Goal: Book appointment/travel/reservation: Book appointment/travel/reservation

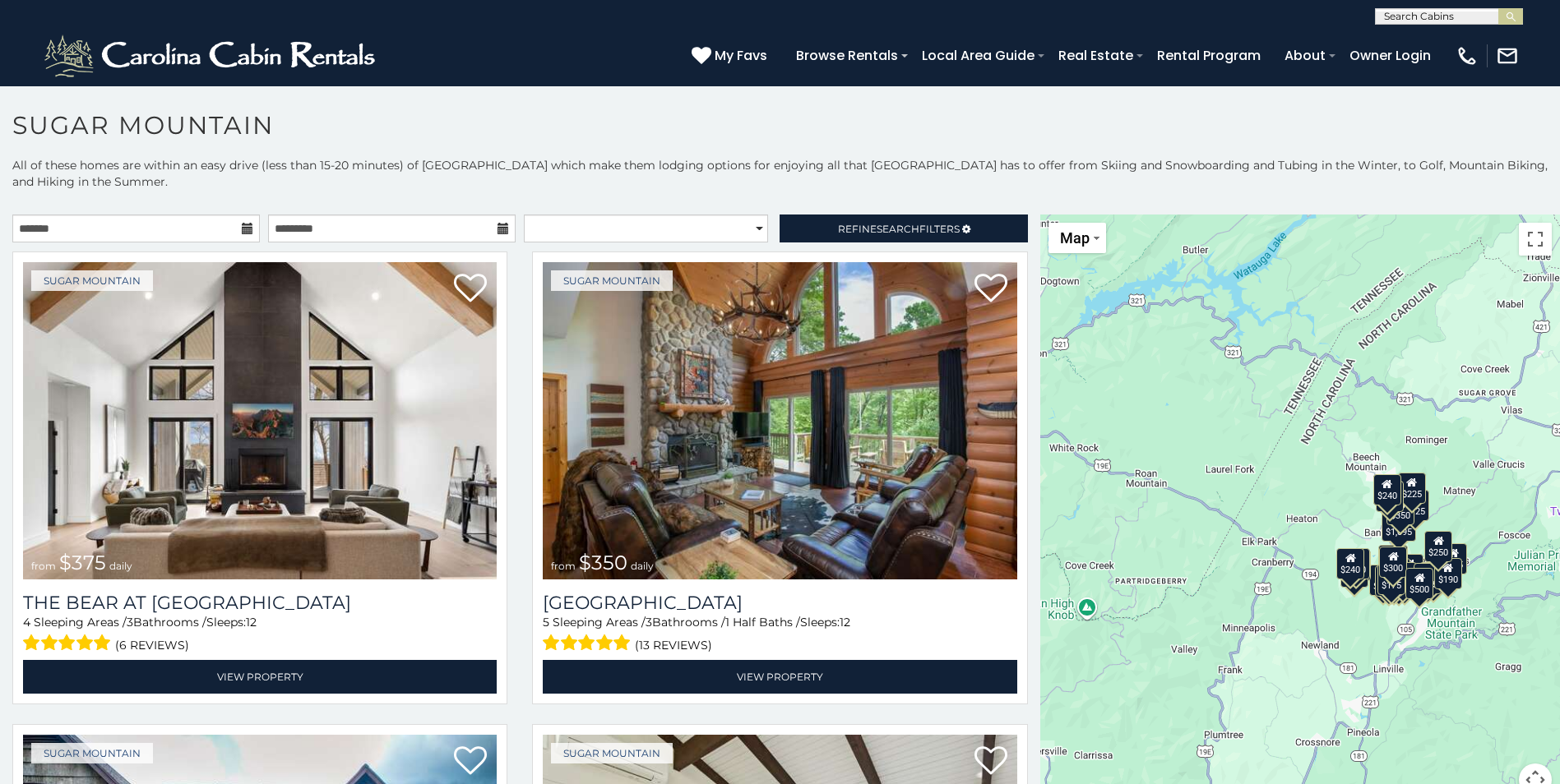
click at [244, 227] on icon at bounding box center [248, 229] width 12 height 12
click at [50, 239] on input "text" at bounding box center [136, 228] width 248 height 28
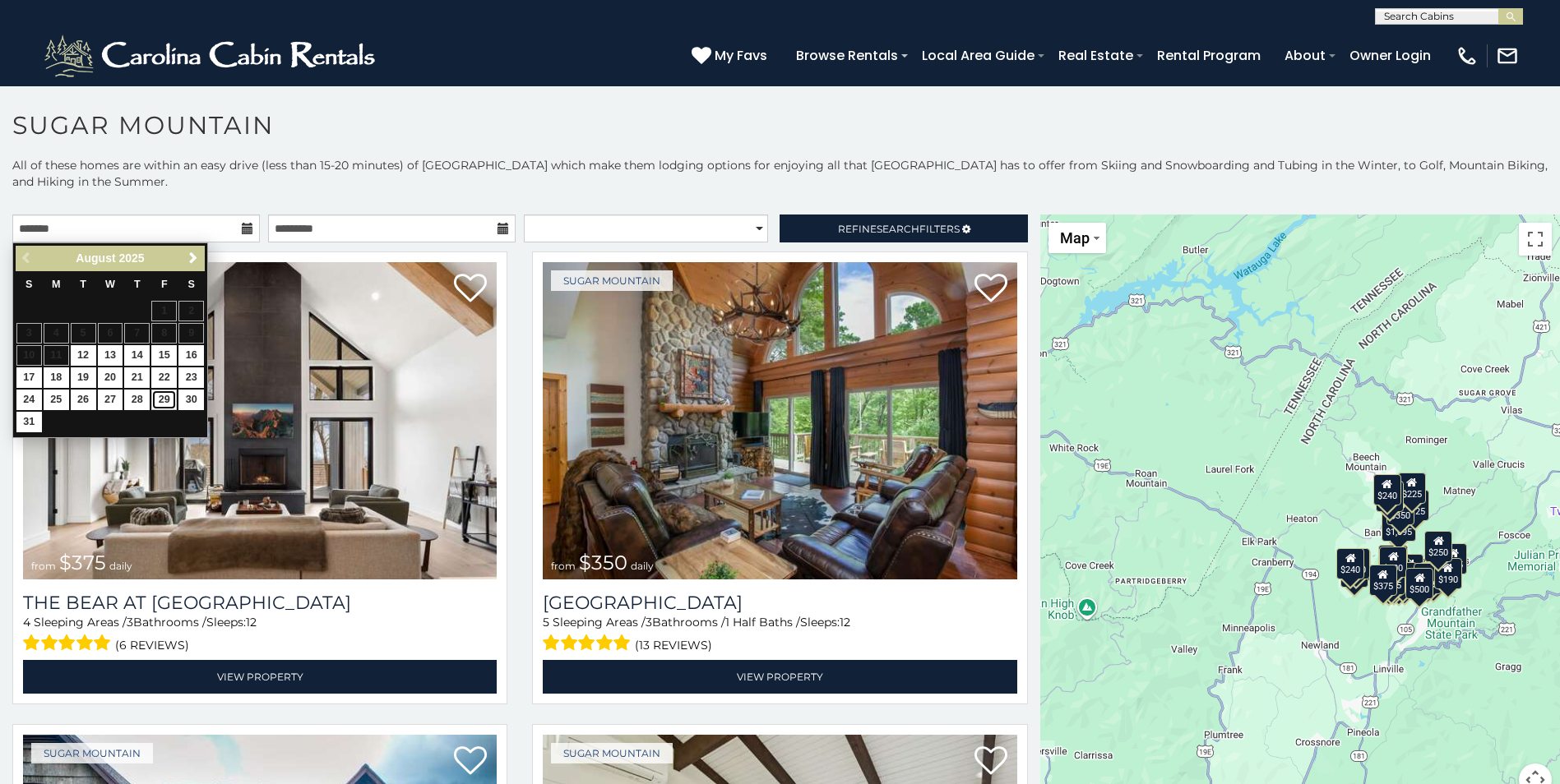
click at [163, 396] on link "29" at bounding box center [164, 400] width 25 height 20
type input "**********"
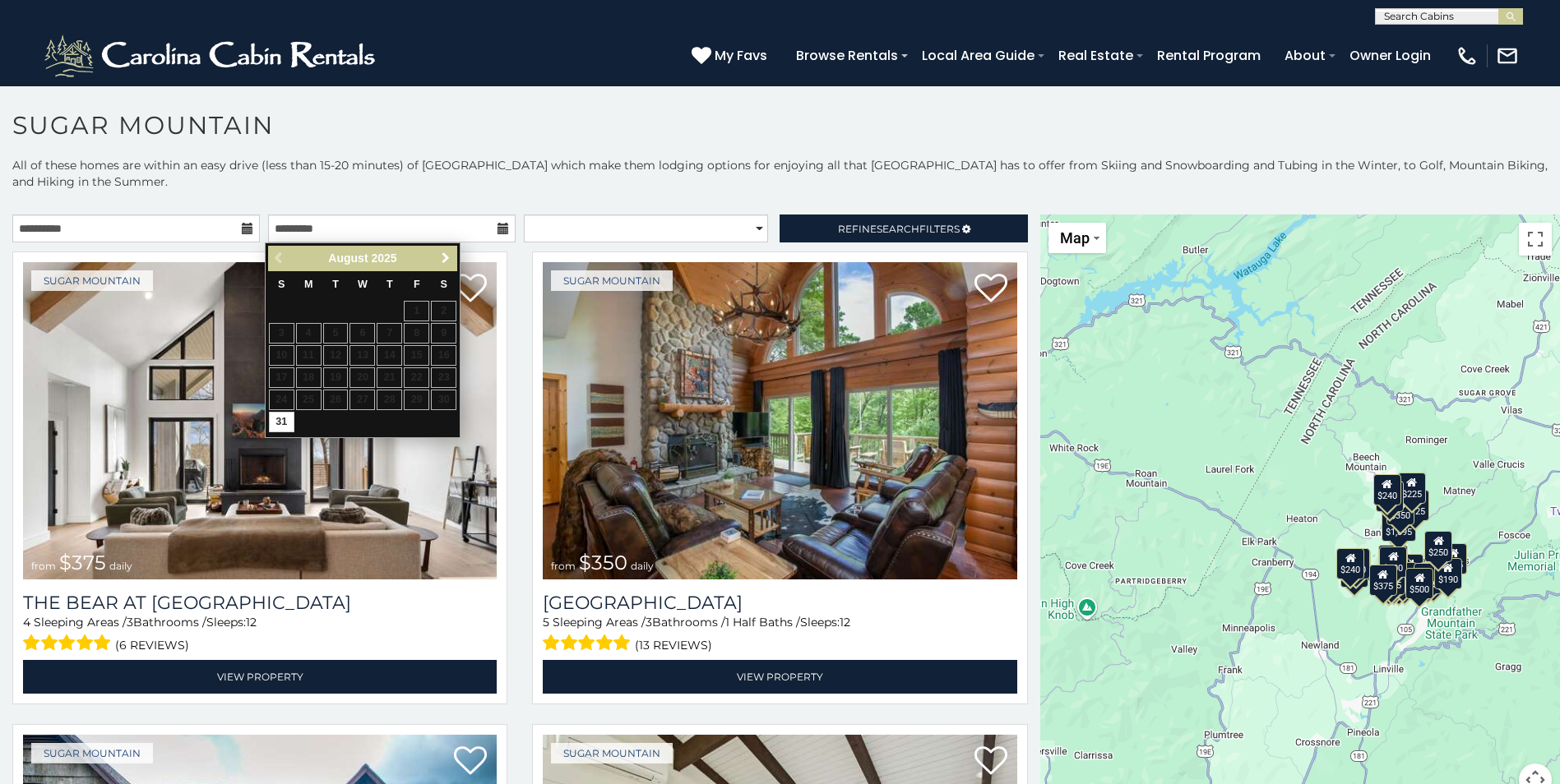
click at [442, 260] on span "Next" at bounding box center [446, 259] width 13 height 13
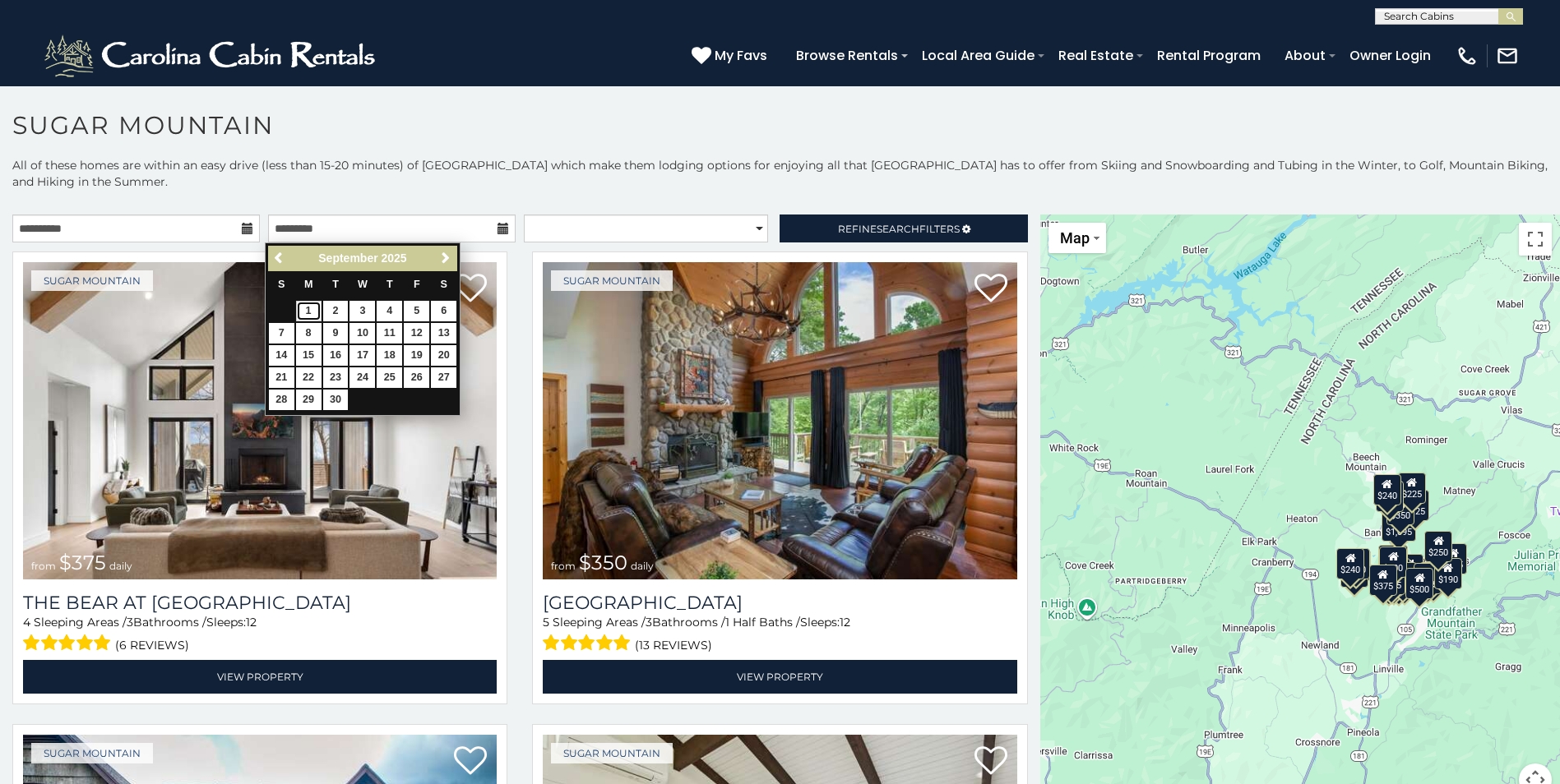
click at [318, 311] on link "1" at bounding box center [308, 311] width 25 height 20
type input "**********"
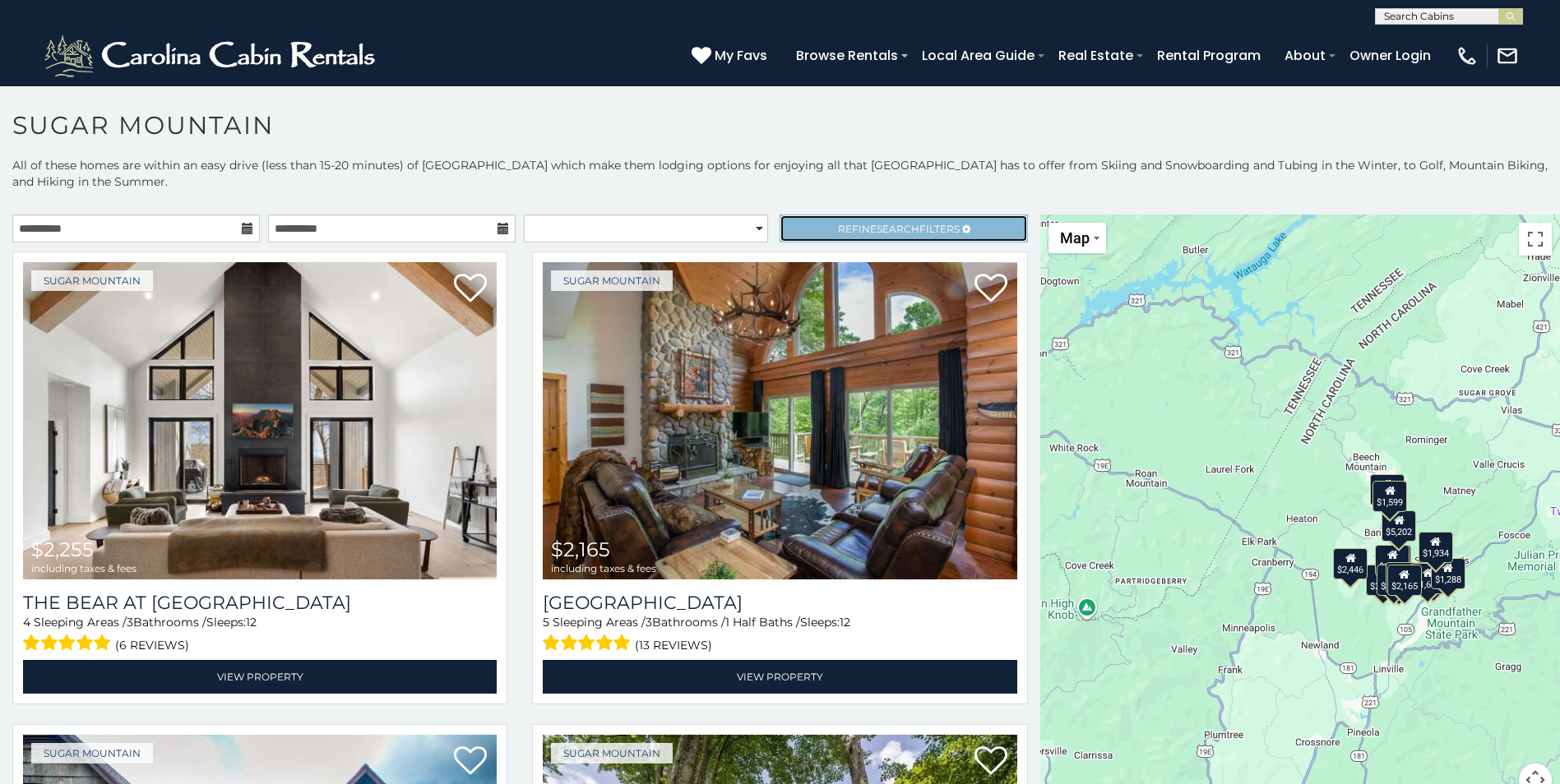
click at [838, 227] on span "Refine Search Filters" at bounding box center [899, 229] width 122 height 13
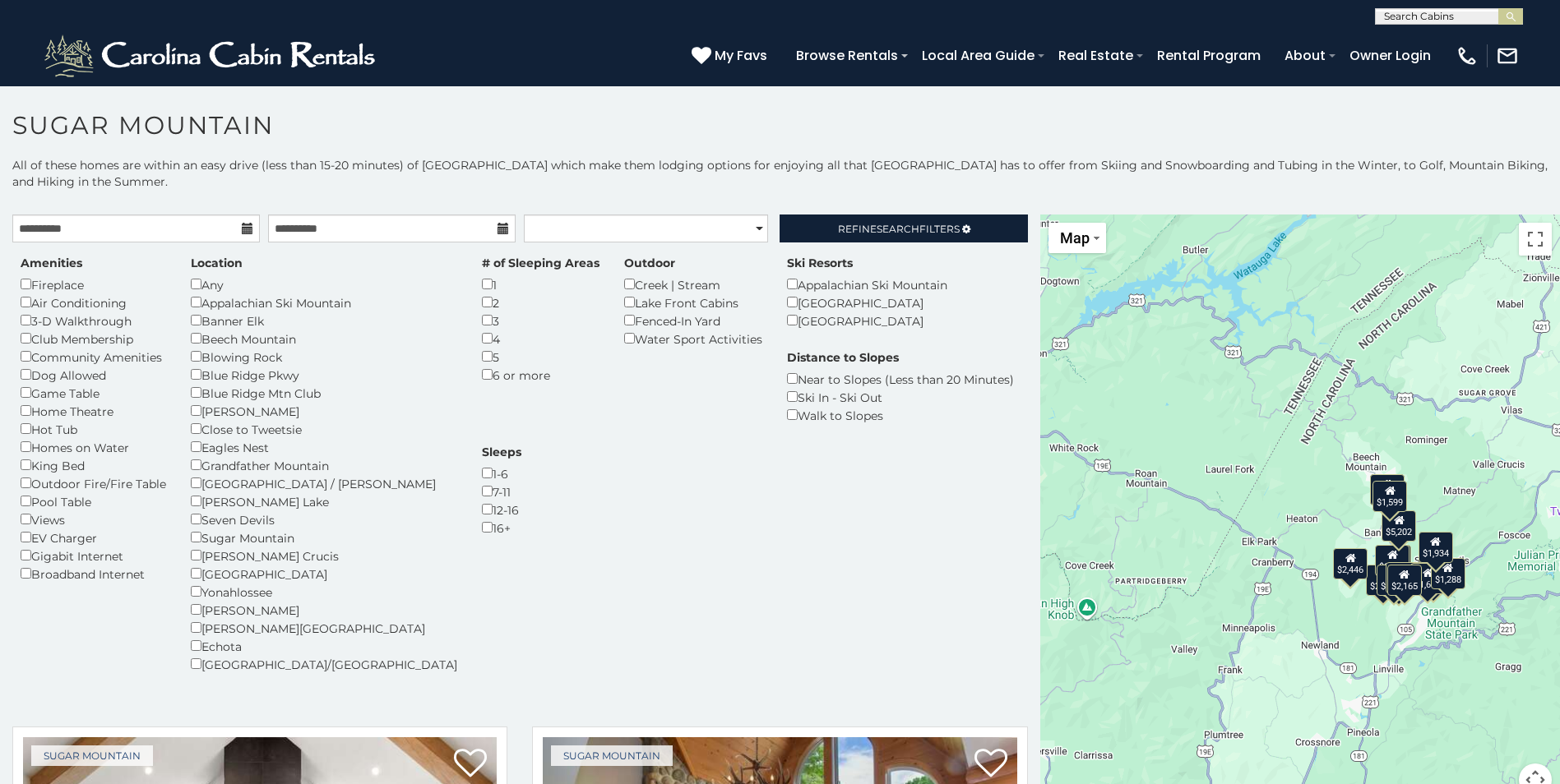
click at [191, 290] on div "Any" at bounding box center [324, 284] width 266 height 18
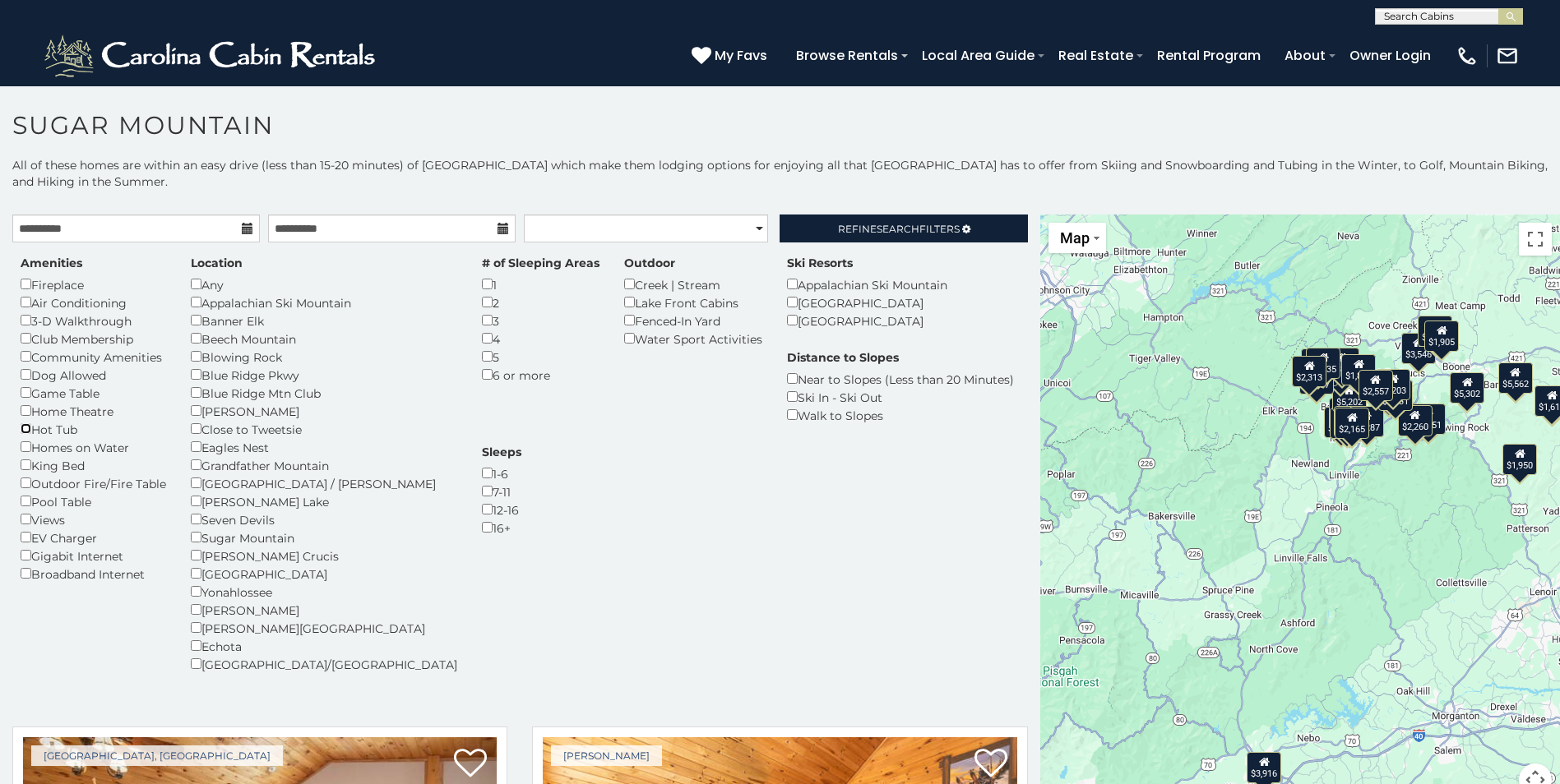
click at [31, 431] on div "Hot Tub" at bounding box center [93, 429] width 146 height 18
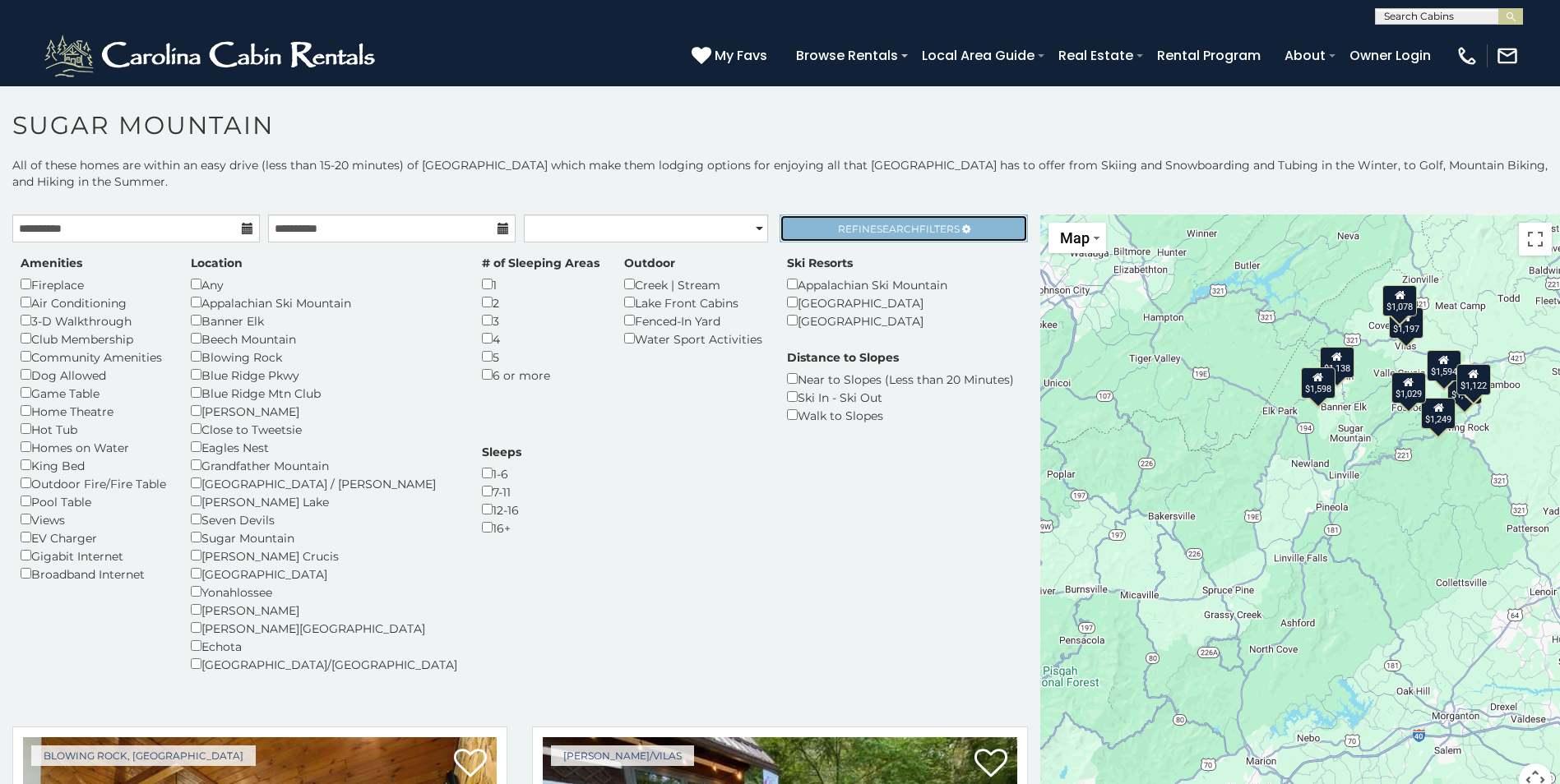
click at [877, 224] on span "Search" at bounding box center [898, 229] width 43 height 13
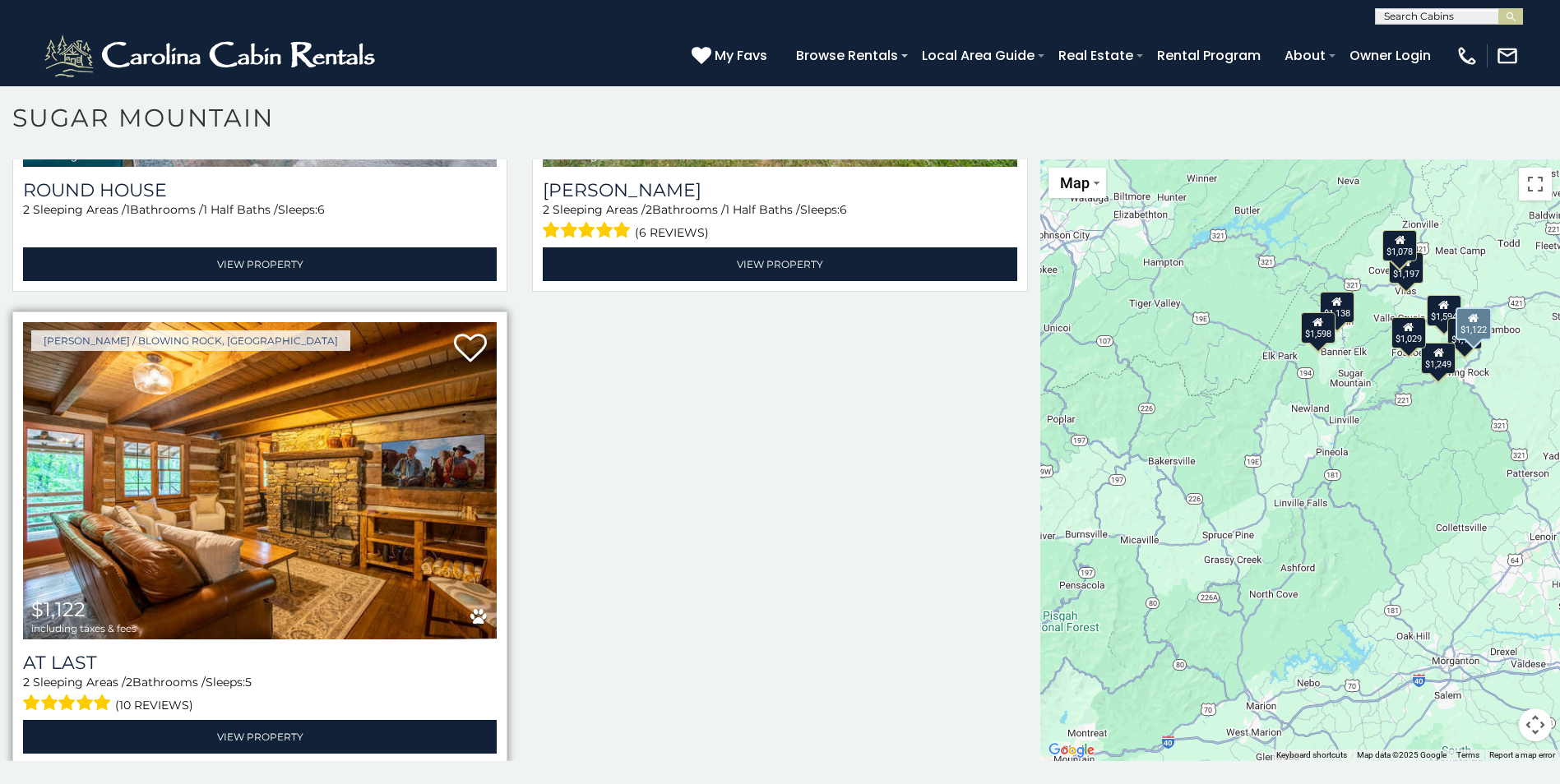
scroll to position [9, 0]
